Goal: Transaction & Acquisition: Purchase product/service

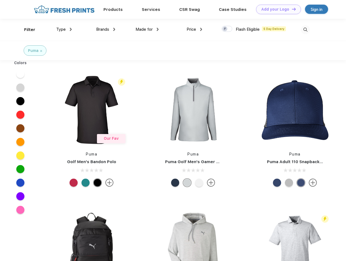
click at [277, 9] on link "Add your Logo Design Tool" at bounding box center [278, 10] width 45 height 10
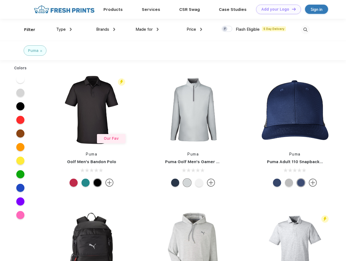
click at [0, 0] on div "Design Tool" at bounding box center [0, 0] width 0 height 0
click at [292, 9] on link "Add your Logo Design Tool" at bounding box center [278, 10] width 45 height 10
click at [26, 30] on div "Filter" at bounding box center [29, 30] width 11 height 6
click at [64, 29] on span "Type" at bounding box center [61, 29] width 10 height 5
click at [106, 29] on span "Brands" at bounding box center [102, 29] width 13 height 5
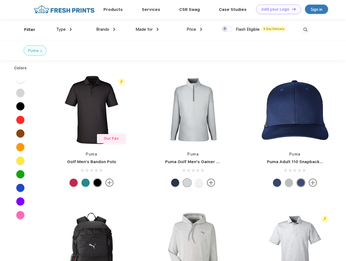
click at [147, 29] on span "Made for" at bounding box center [144, 29] width 17 height 5
click at [195, 29] on span "Price" at bounding box center [192, 29] width 10 height 5
click at [227, 29] on div at bounding box center [227, 29] width 11 height 6
click at [225, 29] on input "checkbox" at bounding box center [224, 28] width 4 height 4
click at [306, 30] on img at bounding box center [305, 29] width 9 height 9
